Goal: Transaction & Acquisition: Purchase product/service

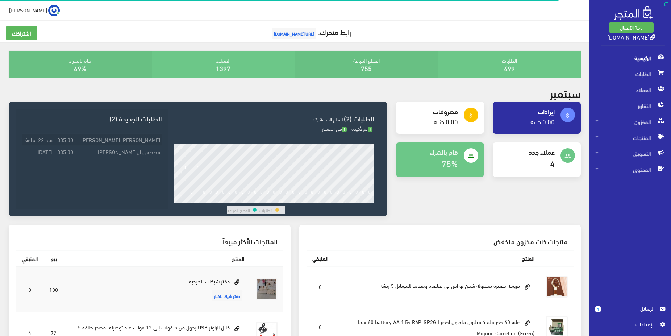
click at [144, 140] on td "[PERSON_NAME] [PERSON_NAME]" at bounding box center [118, 140] width 87 height 12
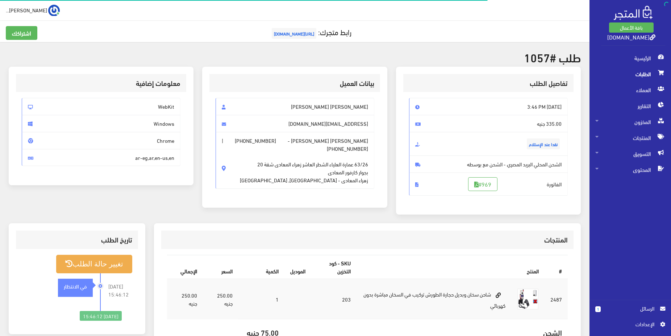
scroll to position [37, 0]
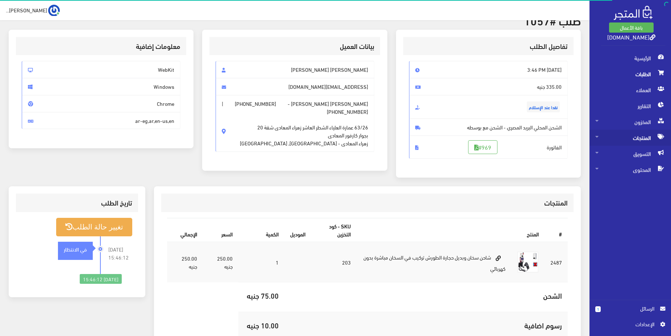
click at [645, 139] on span "المنتجات" at bounding box center [630, 138] width 70 height 16
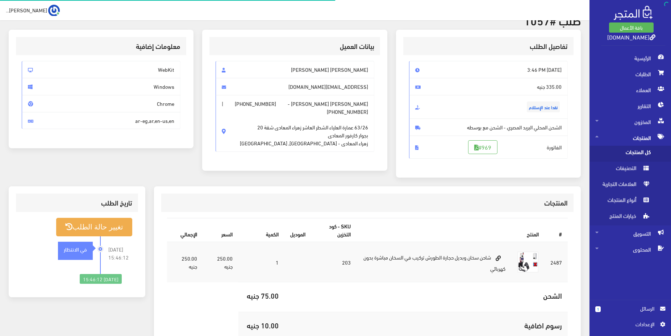
click at [646, 150] on span "كل المنتجات" at bounding box center [622, 154] width 55 height 16
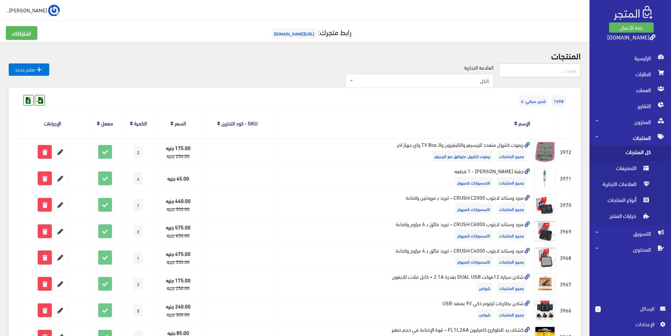
click at [550, 70] on input "text" at bounding box center [540, 70] width 82 height 14
type input "ata"
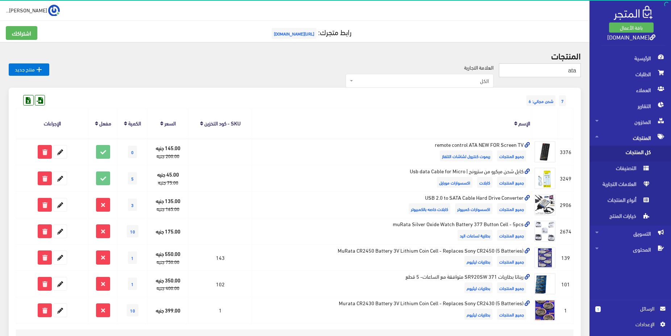
click at [550, 69] on input "ata" at bounding box center [540, 70] width 82 height 14
type input "v"
type input "ريموت"
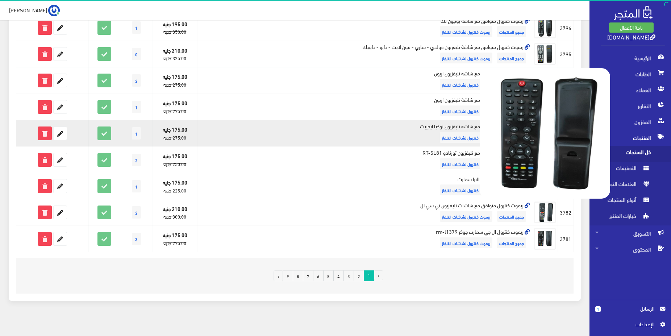
scroll to position [420, 0]
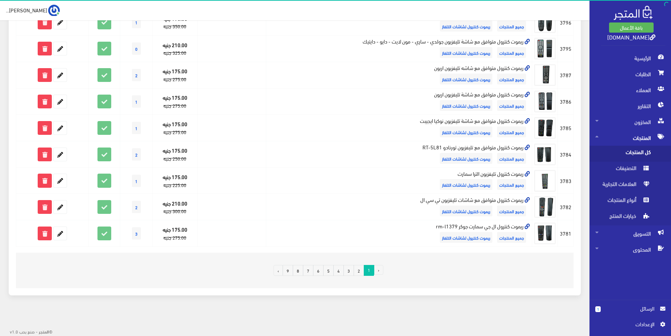
click at [356, 271] on link "2" at bounding box center [358, 270] width 11 height 11
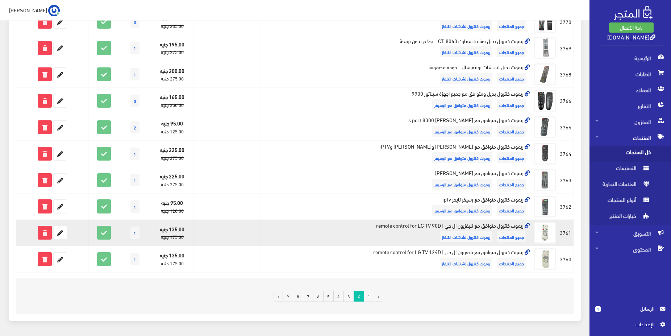
scroll to position [406, 0]
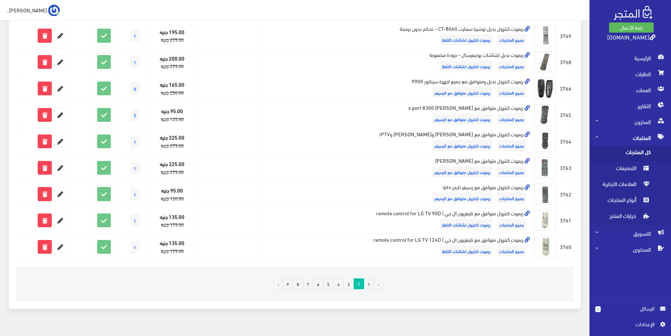
click at [348, 285] on link "3" at bounding box center [348, 283] width 11 height 11
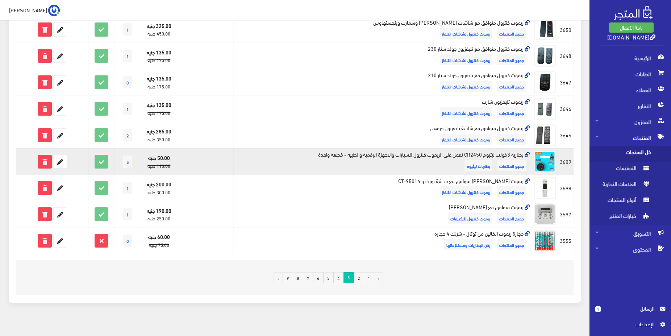
scroll to position [420, 0]
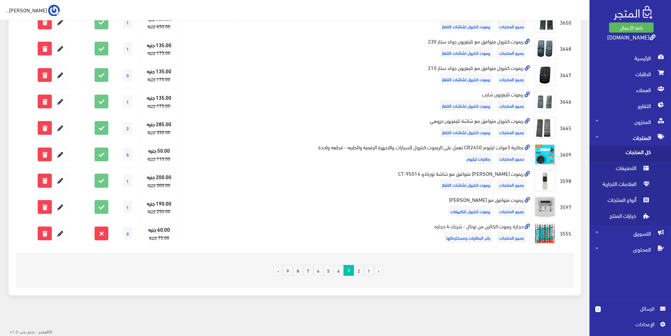
click at [340, 273] on link "4" at bounding box center [338, 270] width 11 height 11
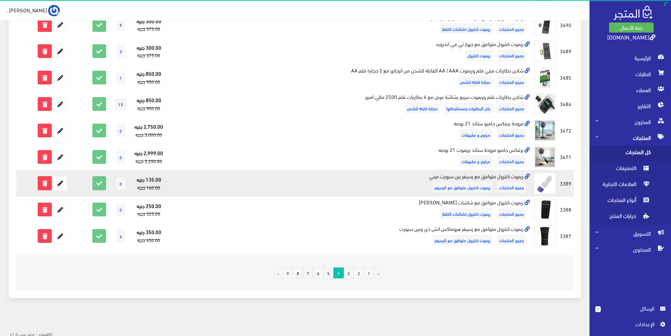
scroll to position [420, 0]
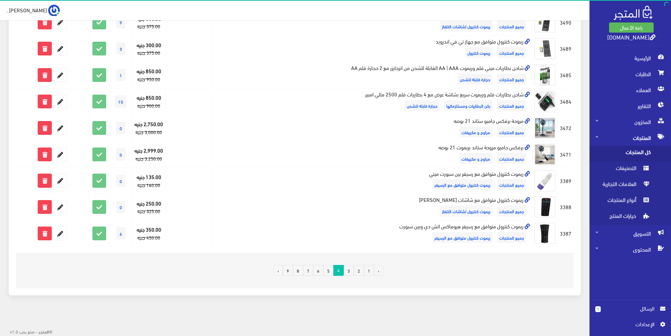
click at [329, 272] on link "5" at bounding box center [328, 270] width 11 height 11
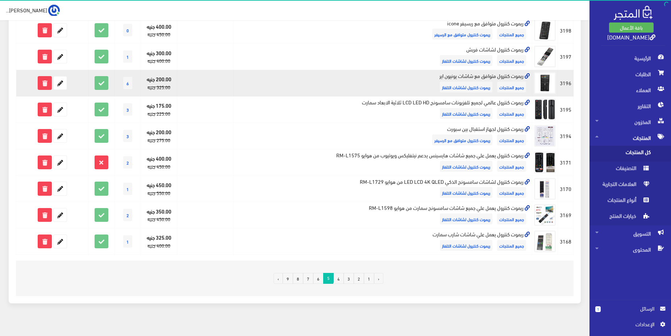
scroll to position [420, 0]
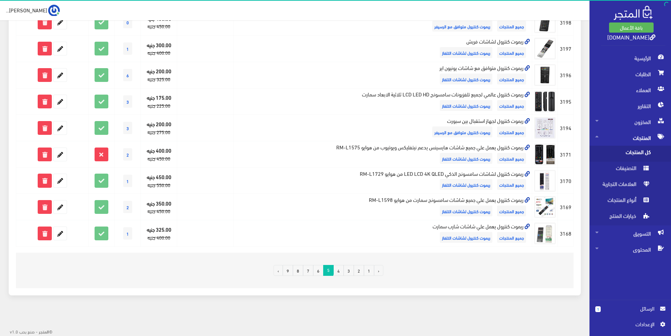
click at [318, 273] on link "6" at bounding box center [318, 270] width 11 height 11
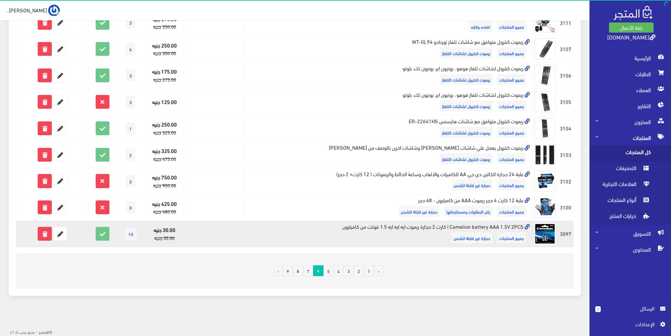
scroll to position [420, 0]
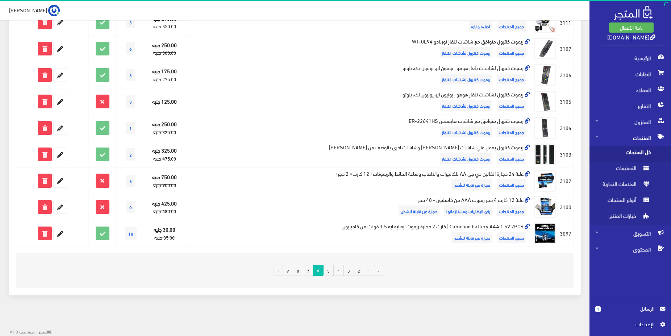
click at [309, 269] on link "7" at bounding box center [308, 270] width 11 height 11
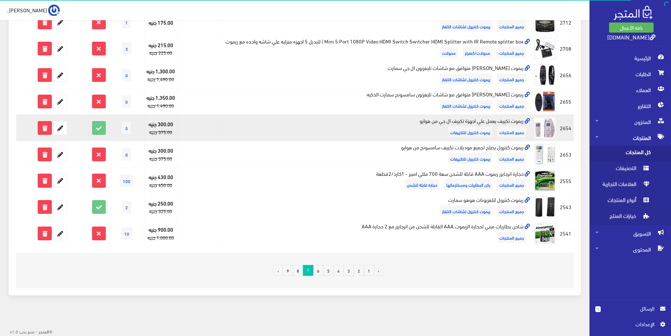
scroll to position [443, 0]
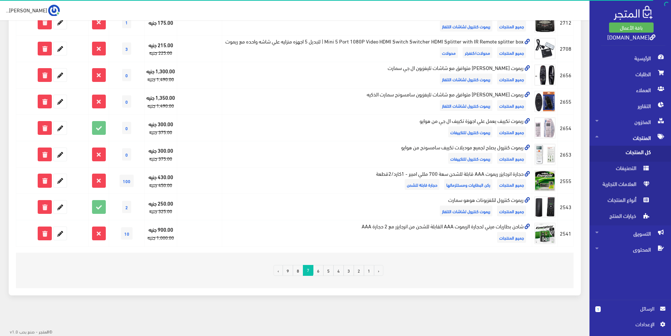
click at [298, 275] on link "8" at bounding box center [298, 270] width 11 height 11
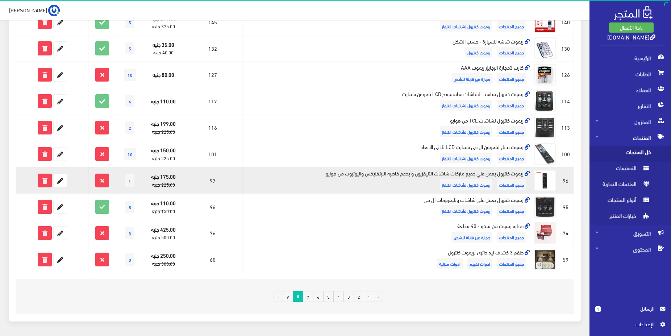
scroll to position [406, 0]
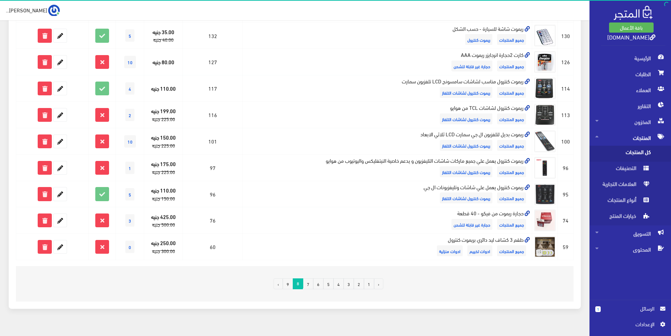
click at [292, 285] on link "9" at bounding box center [287, 283] width 11 height 11
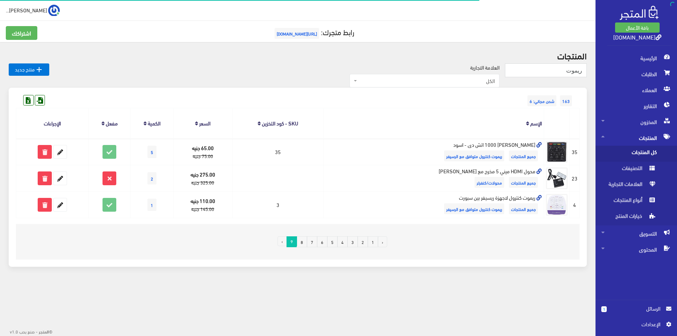
click at [373, 243] on link "1" at bounding box center [373, 241] width 11 height 11
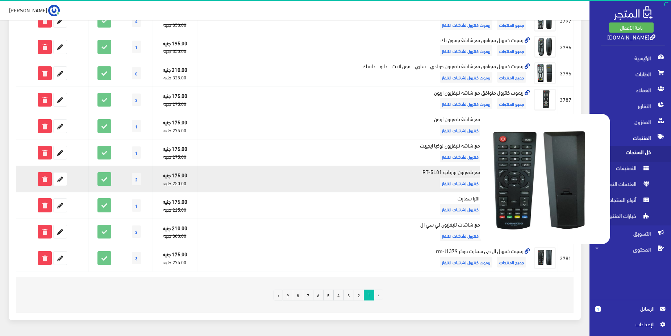
scroll to position [420, 0]
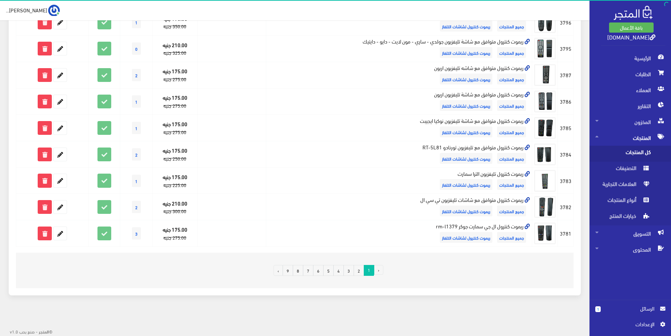
click at [357, 273] on link "2" at bounding box center [358, 270] width 11 height 11
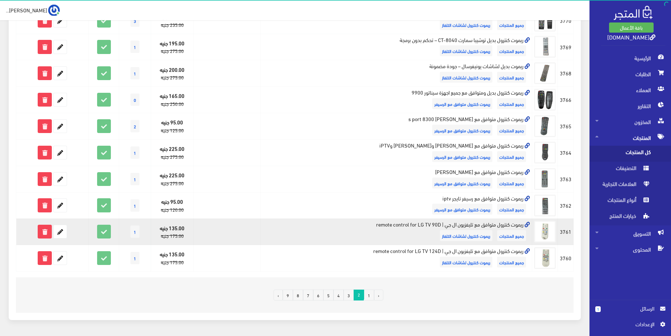
scroll to position [406, 0]
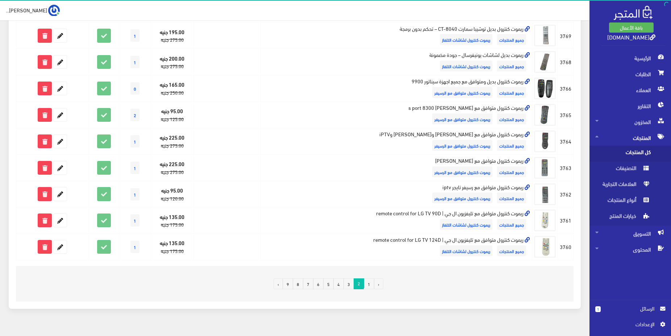
click at [349, 285] on link "3" at bounding box center [348, 283] width 11 height 11
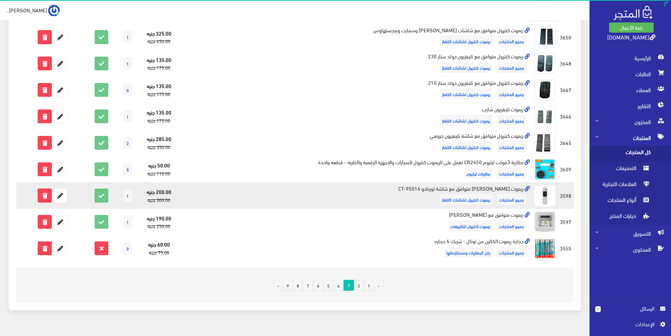
scroll to position [406, 0]
